Goal: Task Accomplishment & Management: Use online tool/utility

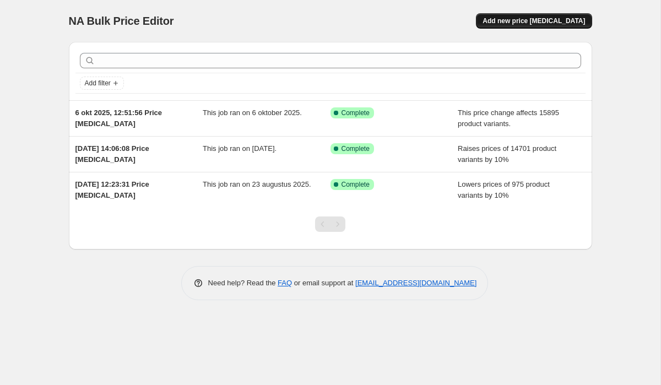
click at [533, 25] on button "Add new price change job" at bounding box center [534, 20] width 116 height 15
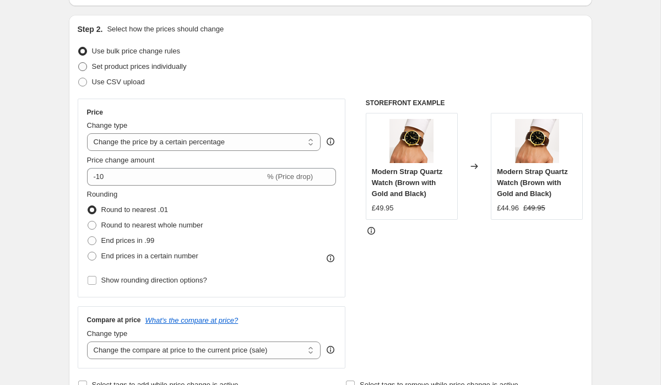
scroll to position [117, 0]
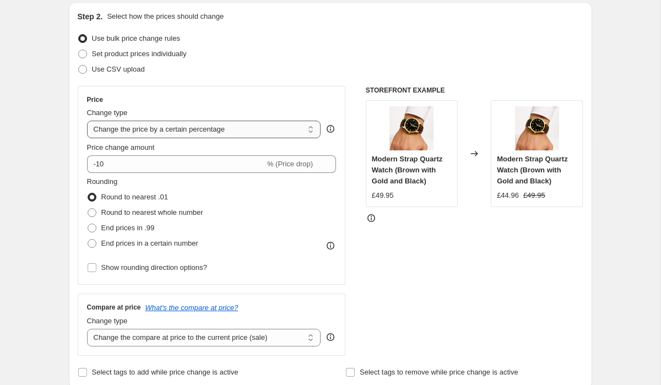
click at [166, 131] on select "Change the price to a certain amount Change the price by a certain amount Chang…" at bounding box center [204, 130] width 234 height 18
select select "no_change"
click at [87, 121] on select "Change the price to a certain amount Change the price by a certain amount Chang…" at bounding box center [204, 130] width 234 height 18
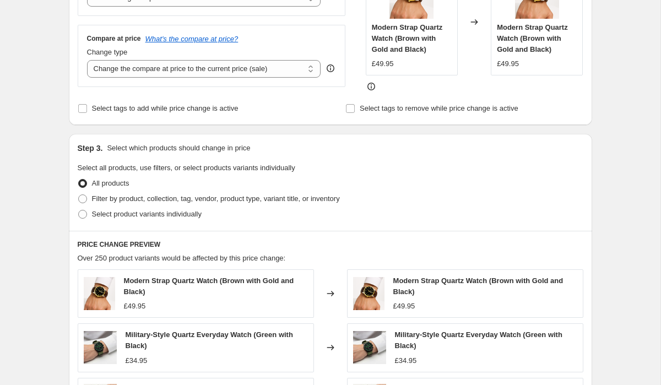
scroll to position [258, 0]
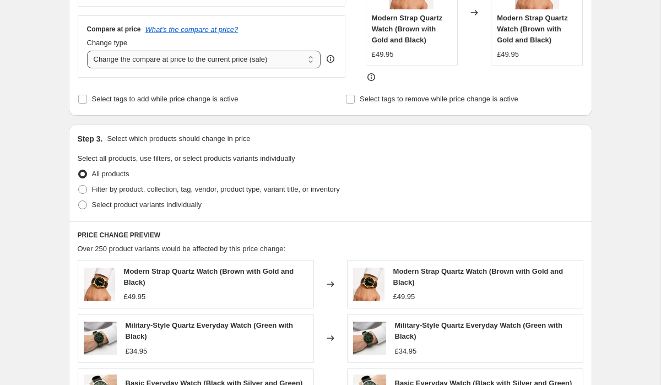
click at [151, 58] on select "Change the compare at price to the current price (sale) Change the compare at p…" at bounding box center [204, 60] width 234 height 18
select select "pp"
click at [87, 51] on select "Change the compare at price to the current price (sale) Change the compare at p…" at bounding box center [204, 60] width 234 height 18
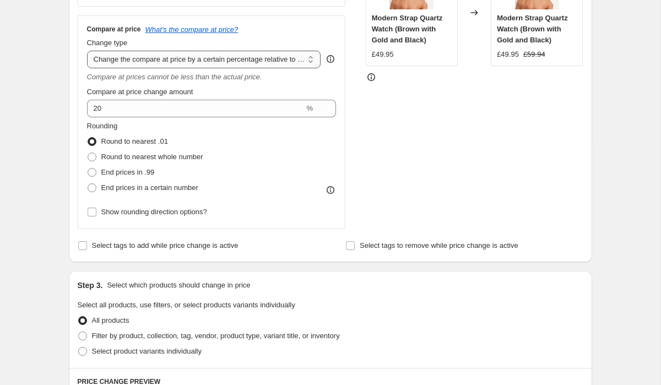
scroll to position [251, 0]
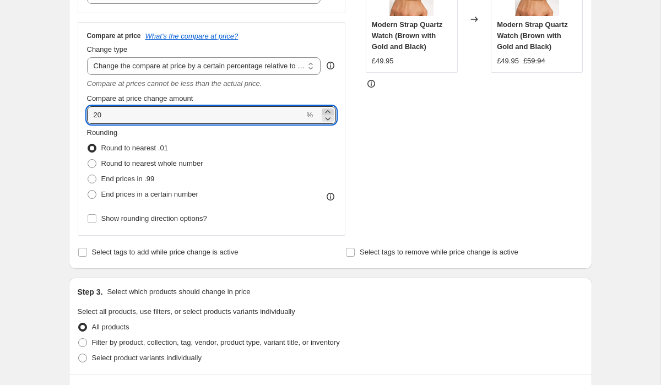
click at [328, 110] on icon at bounding box center [327, 111] width 5 height 3
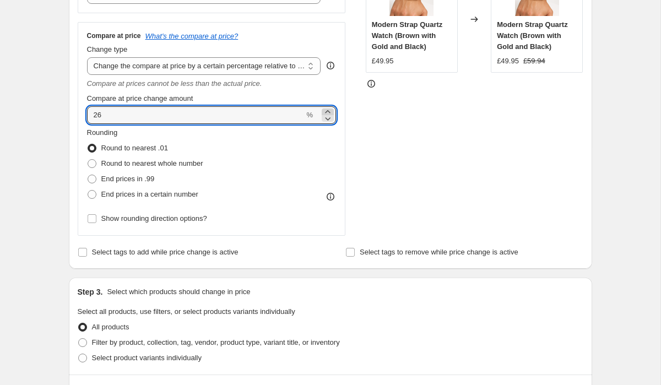
click at [328, 110] on icon at bounding box center [327, 111] width 5 height 3
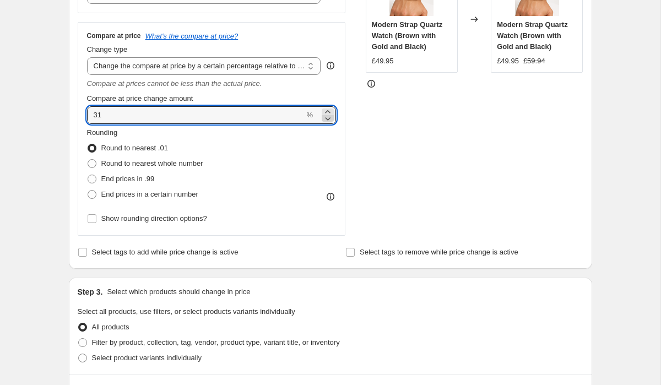
click at [330, 118] on icon at bounding box center [327, 118] width 11 height 11
type input "30"
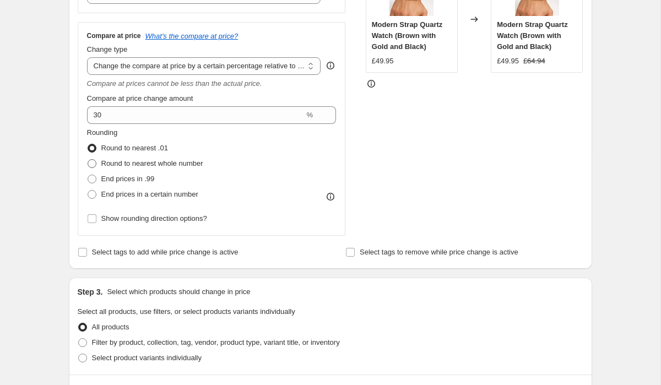
click at [169, 165] on span "Round to nearest whole number" at bounding box center [152, 163] width 102 height 8
click at [88, 160] on input "Round to nearest whole number" at bounding box center [88, 159] width 1 height 1
radio input "true"
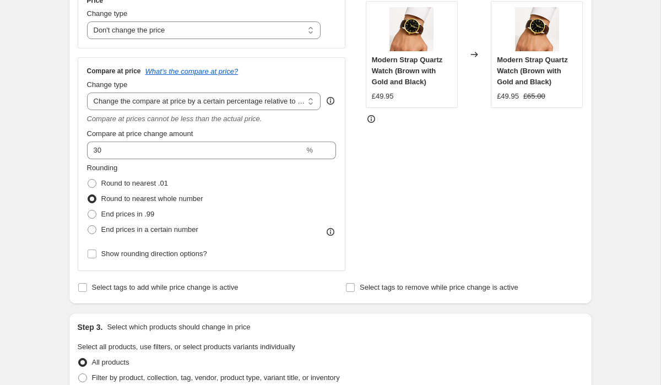
scroll to position [212, 0]
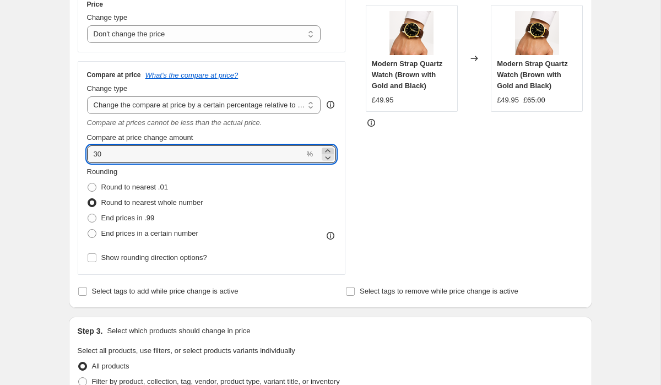
click at [325, 150] on icon at bounding box center [327, 150] width 11 height 11
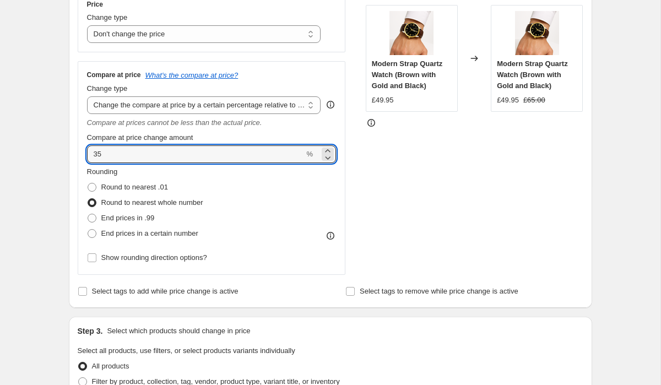
click at [310, 133] on div "Compare at price change amount" at bounding box center [211, 137] width 249 height 11
click at [326, 150] on icon at bounding box center [327, 150] width 11 height 11
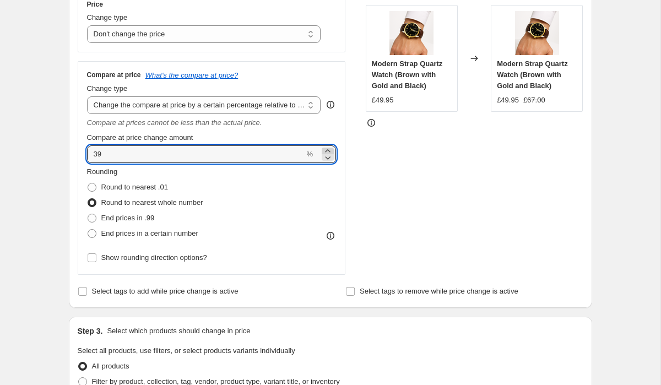
click at [326, 150] on icon at bounding box center [327, 150] width 11 height 11
type input "40"
click at [321, 131] on div "Compare at price What's the compare at price? Change type Change the compare at…" at bounding box center [211, 167] width 249 height 195
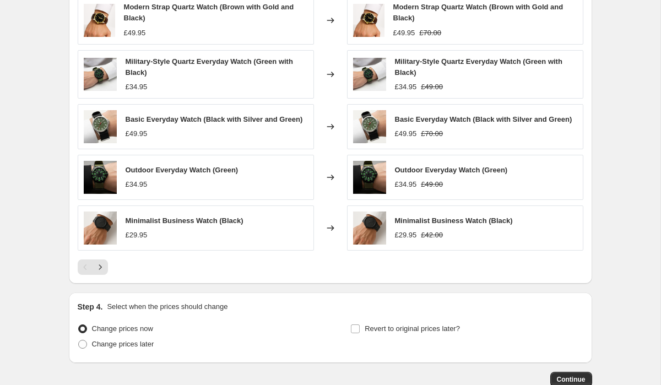
scroll to position [737, 0]
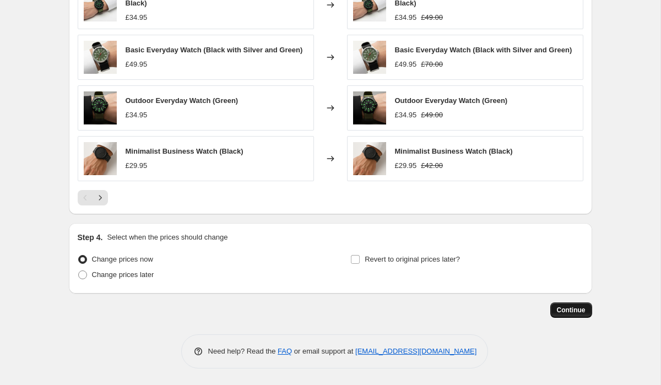
click at [566, 309] on span "Continue" at bounding box center [571, 310] width 29 height 9
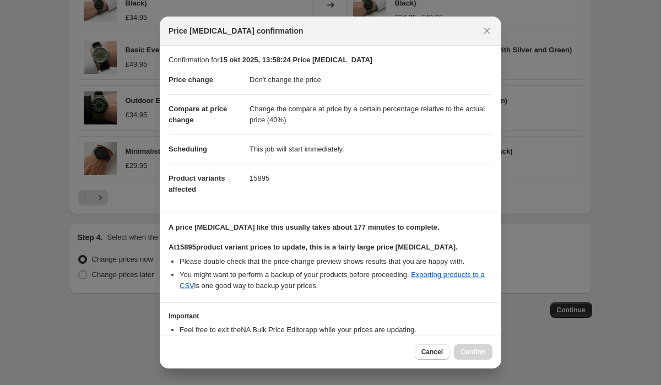
scroll to position [72, 0]
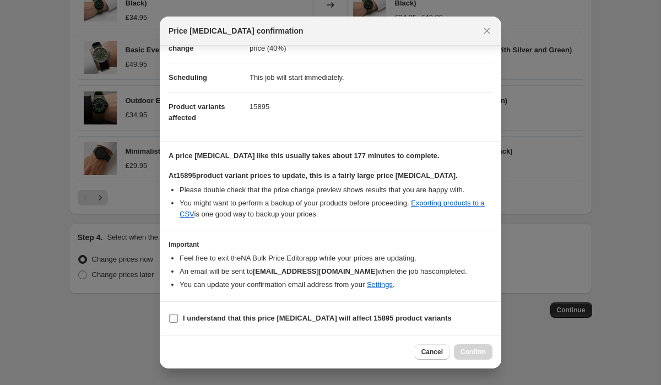
click at [308, 319] on b "I understand that this price change job will affect 15895 product variants" at bounding box center [317, 318] width 269 height 8
click at [178, 319] on input "I understand that this price change job will affect 15895 product variants" at bounding box center [173, 318] width 9 height 9
checkbox input "true"
click at [475, 349] on span "Confirm" at bounding box center [472, 352] width 25 height 9
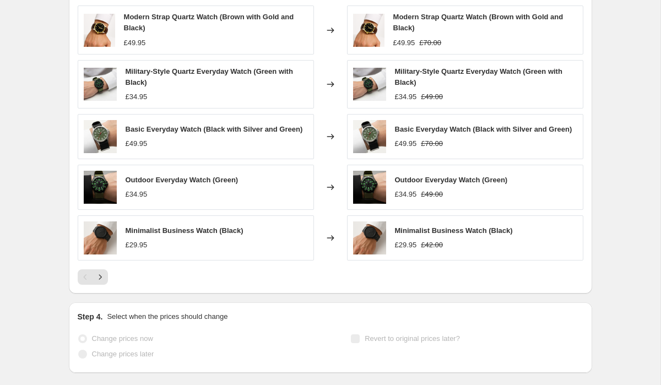
scroll to position [766, 0]
